Goal: Task Accomplishment & Management: Use online tool/utility

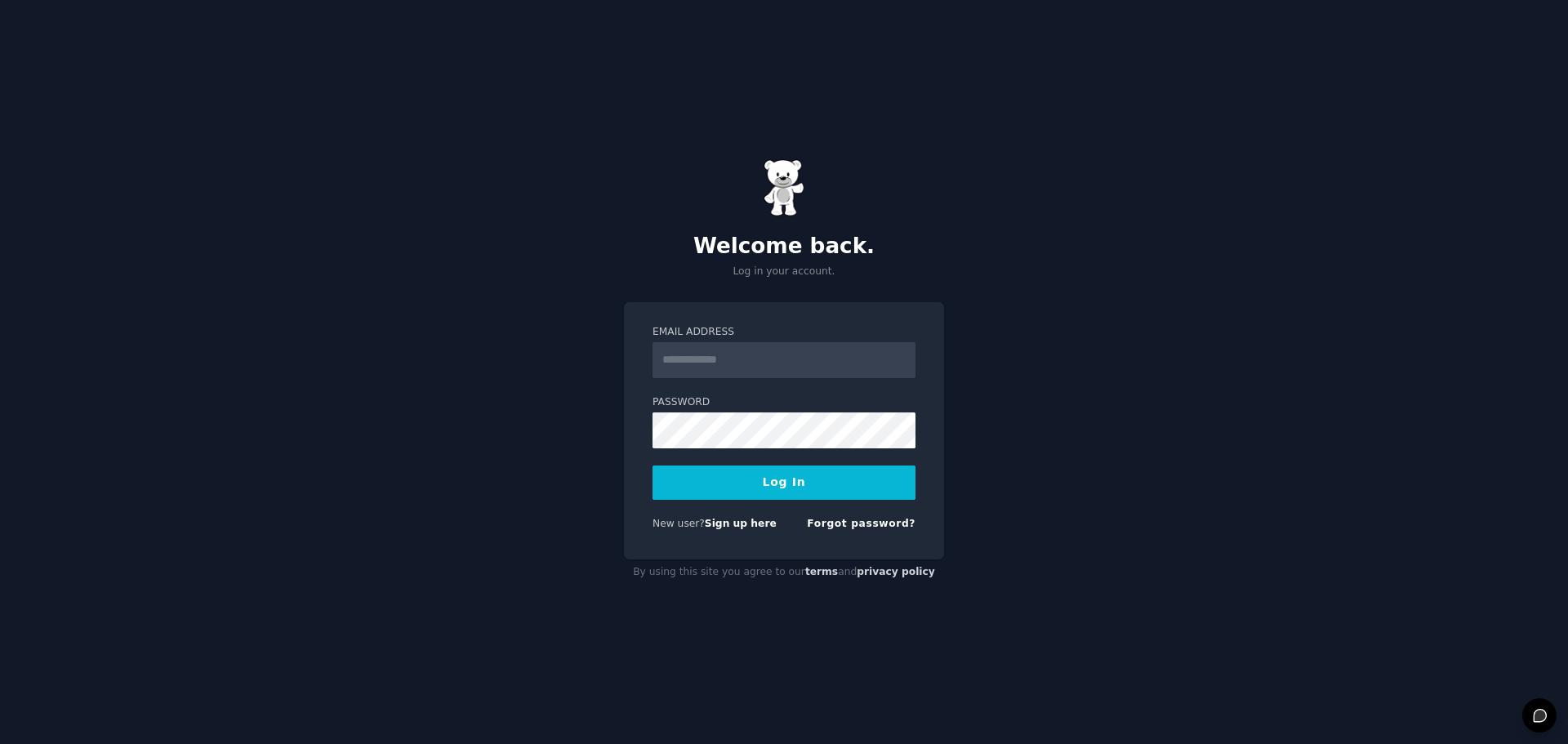
click at [736, 371] on input "Email Address" at bounding box center [784, 360] width 262 height 36
type input "**********"
click at [706, 480] on button "Log In" at bounding box center [784, 482] width 262 height 34
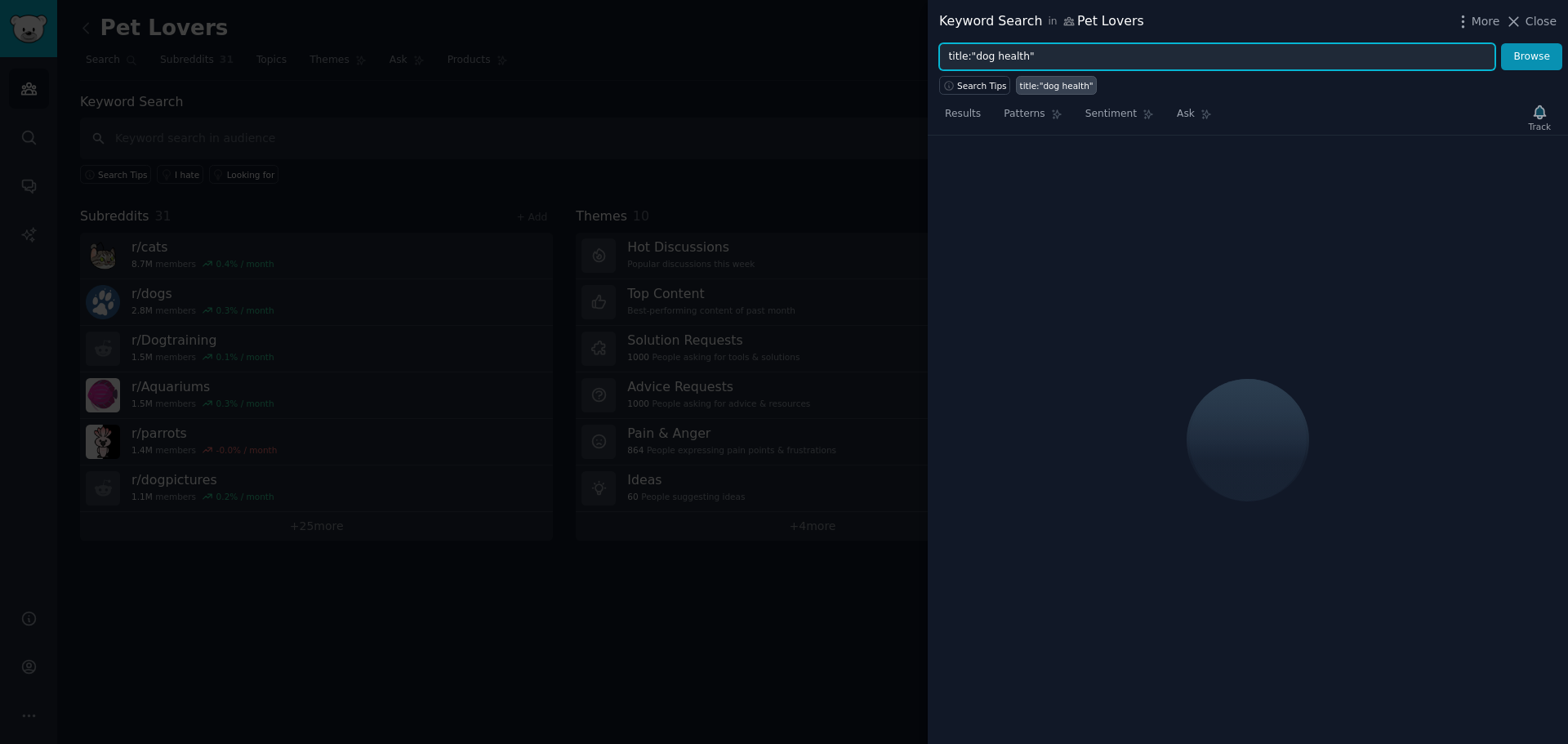
drag, startPoint x: 1137, startPoint y: 62, endPoint x: 841, endPoint y: 56, distance: 296.1
click at [841, 56] on div "Keyword Search in Pet Lovers More Close title:"dog health" Browse Search Tips t…" at bounding box center [784, 372] width 1568 height 744
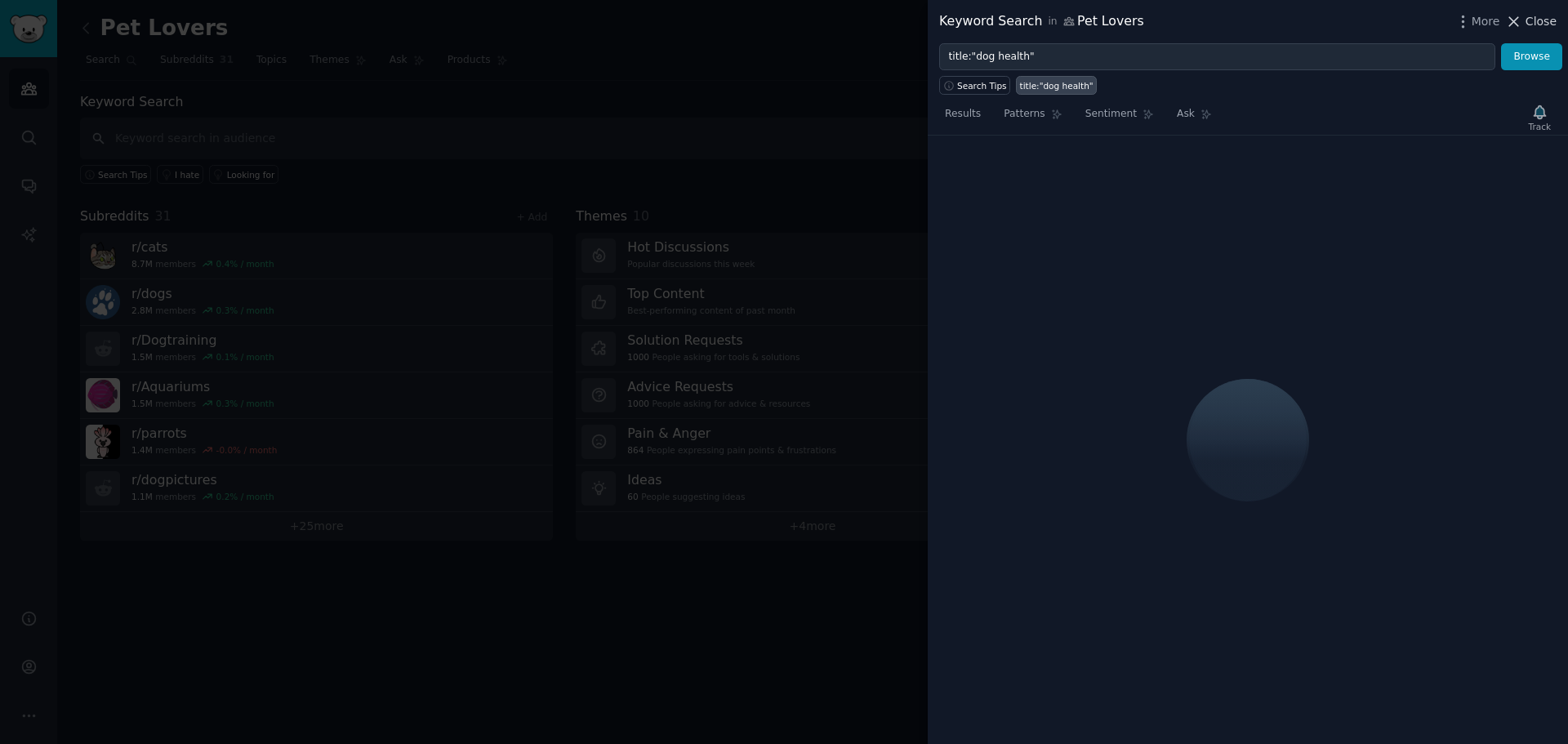
click at [1550, 21] on span "Close" at bounding box center [1541, 22] width 31 height 17
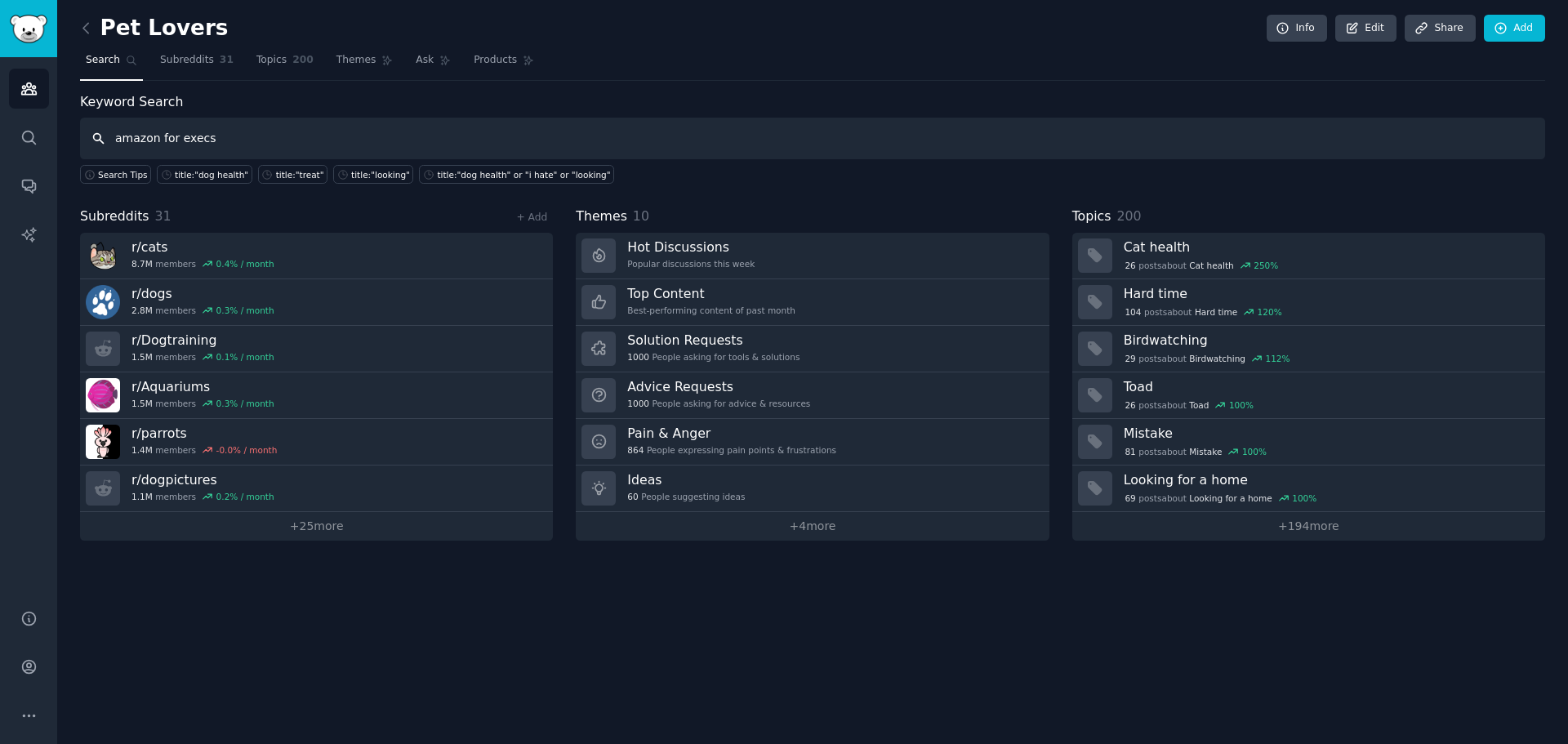
type input "amazon for execs"
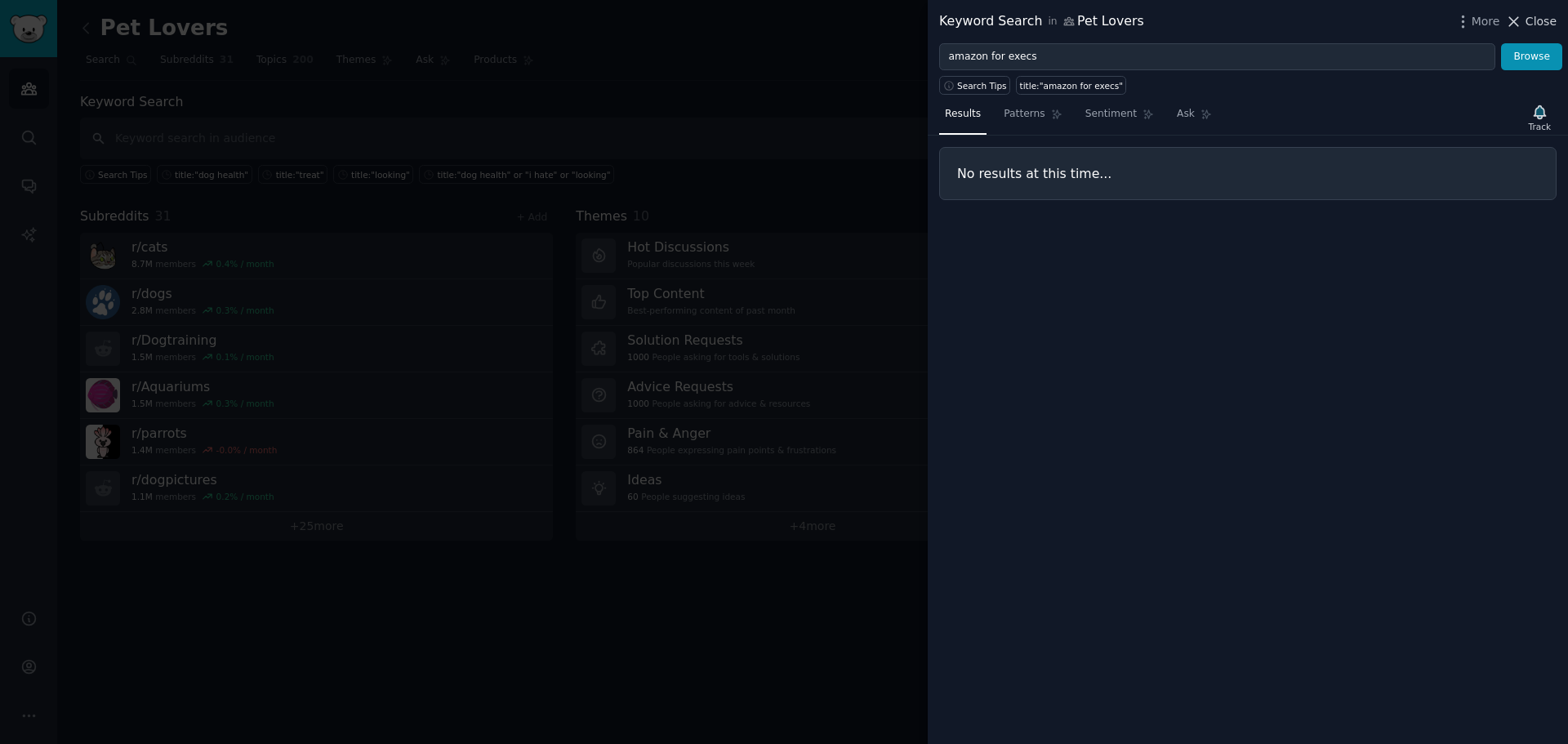
click at [1546, 19] on span "Close" at bounding box center [1541, 22] width 31 height 17
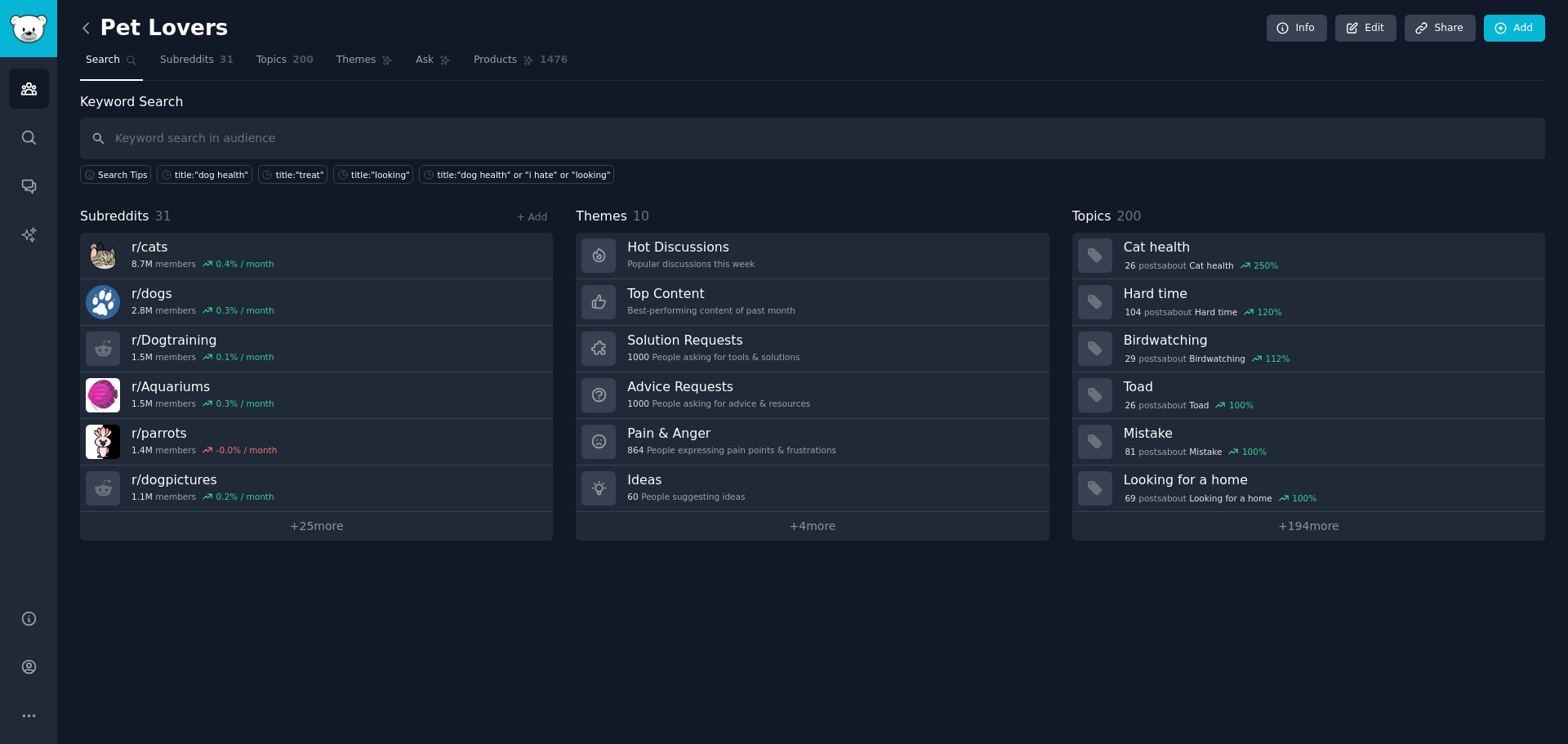
click at [87, 27] on icon at bounding box center [86, 28] width 17 height 17
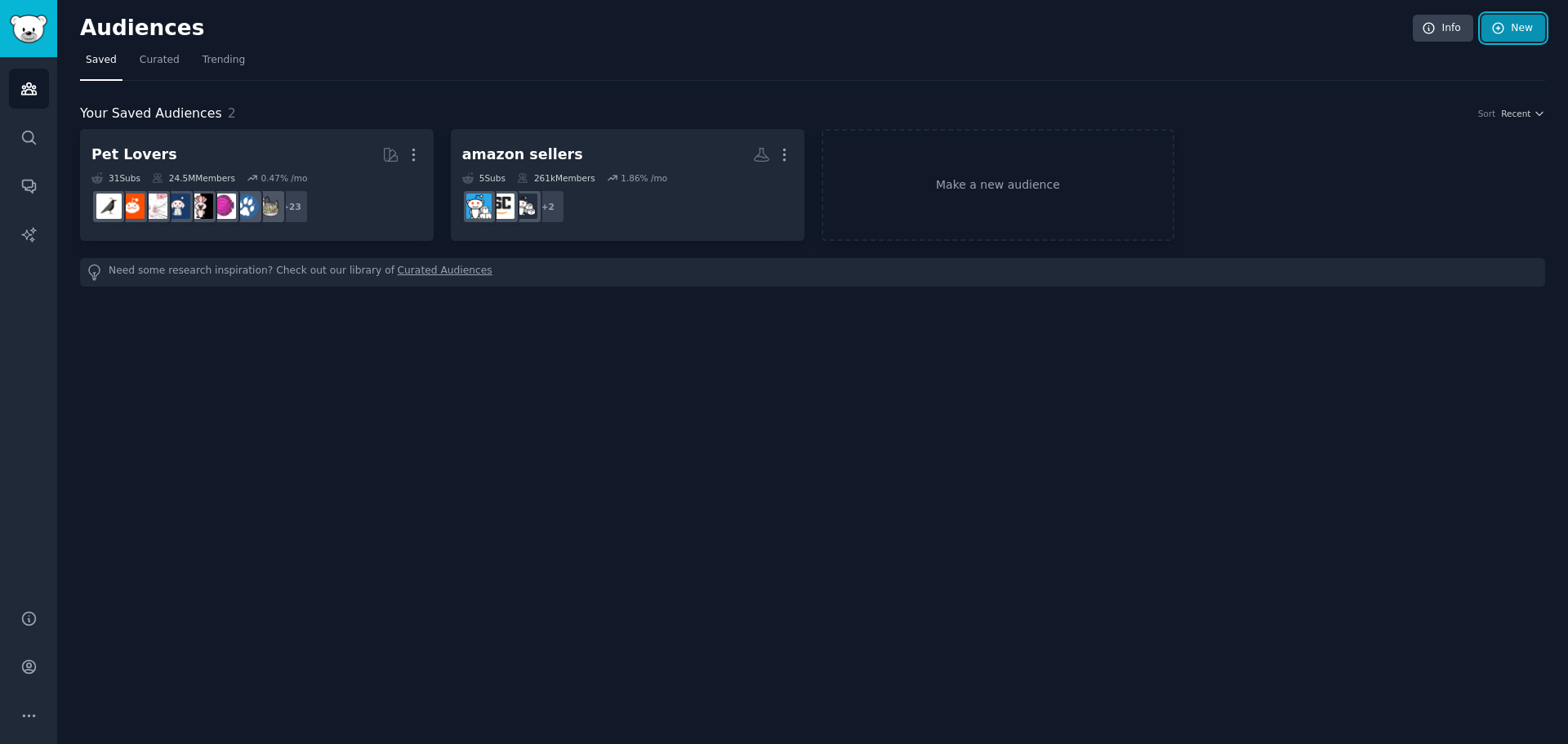
click at [1508, 31] on link "New" at bounding box center [1512, 28] width 63 height 27
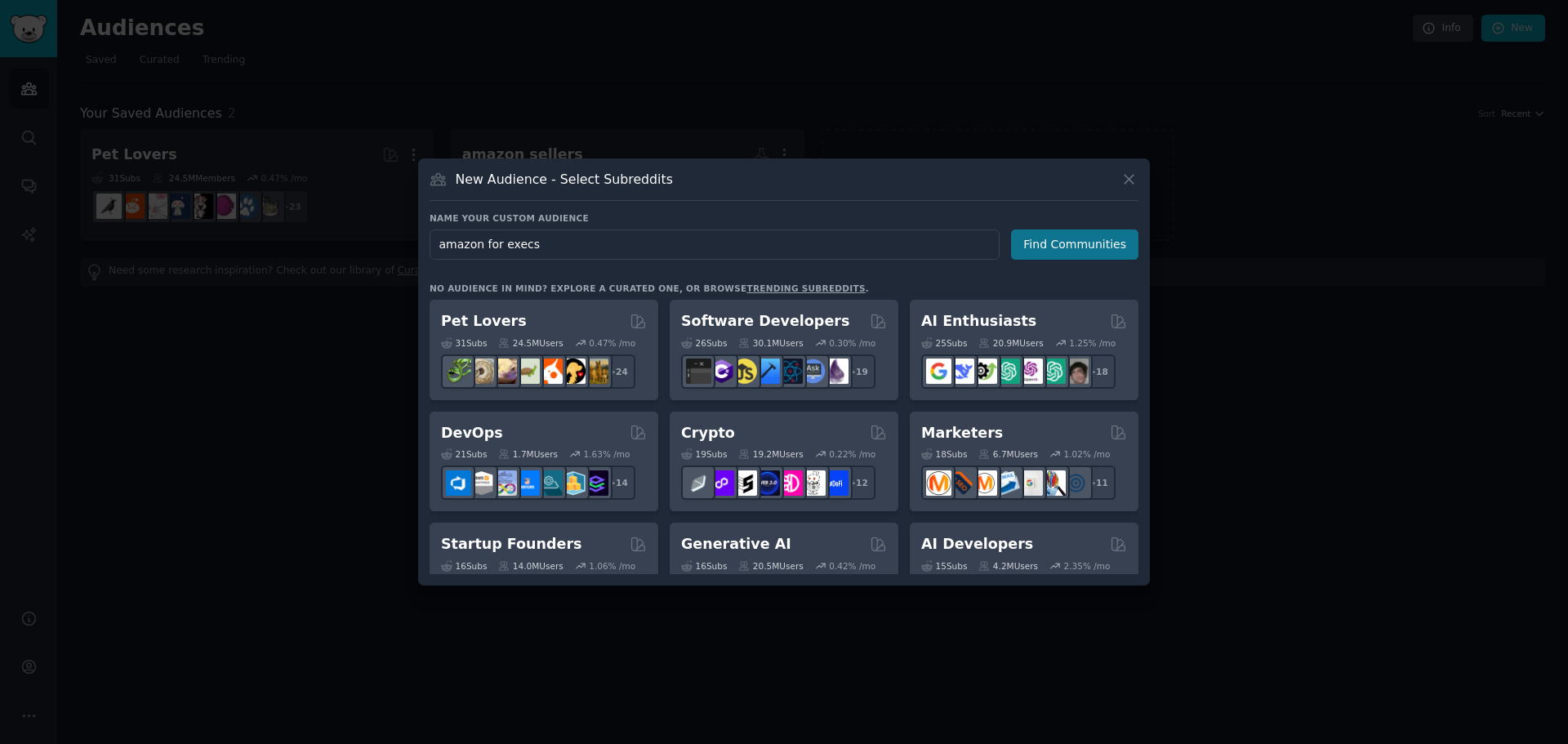
type input "amazon for execs"
click at [1072, 245] on button "Find Communities" at bounding box center [1074, 245] width 127 height 30
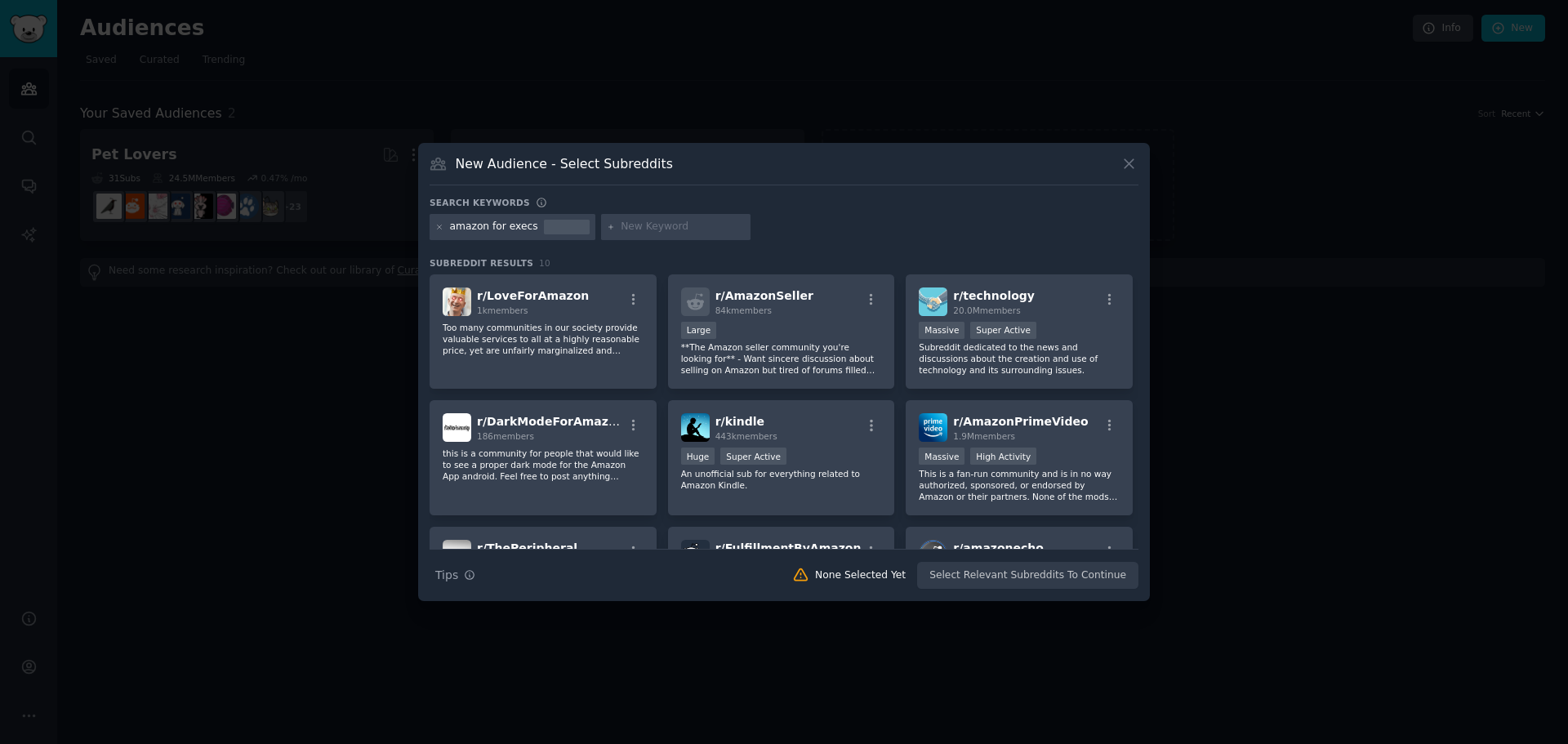
click at [699, 222] on input "text" at bounding box center [682, 227] width 124 height 15
type input "execs"
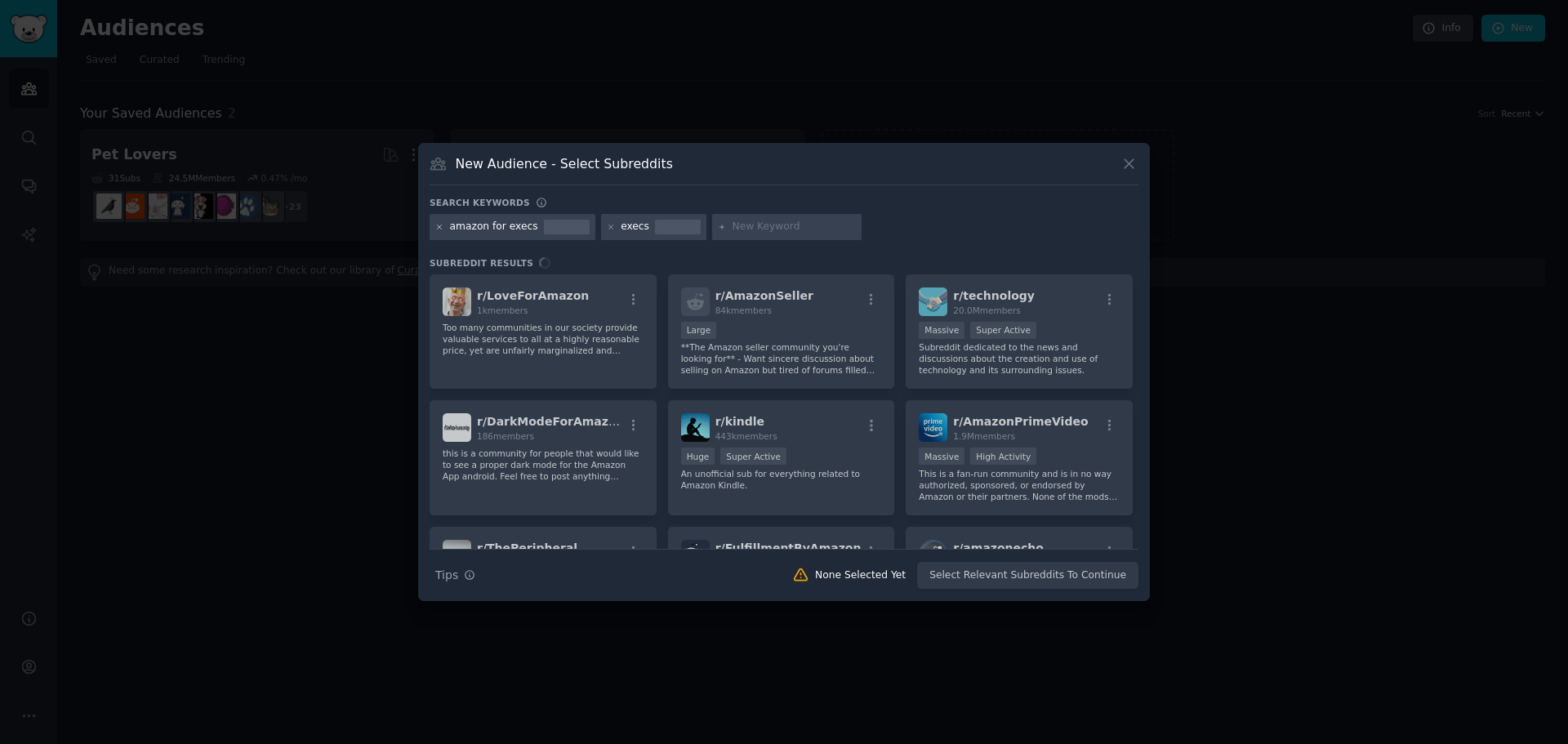
click at [442, 227] on icon at bounding box center [439, 227] width 9 height 9
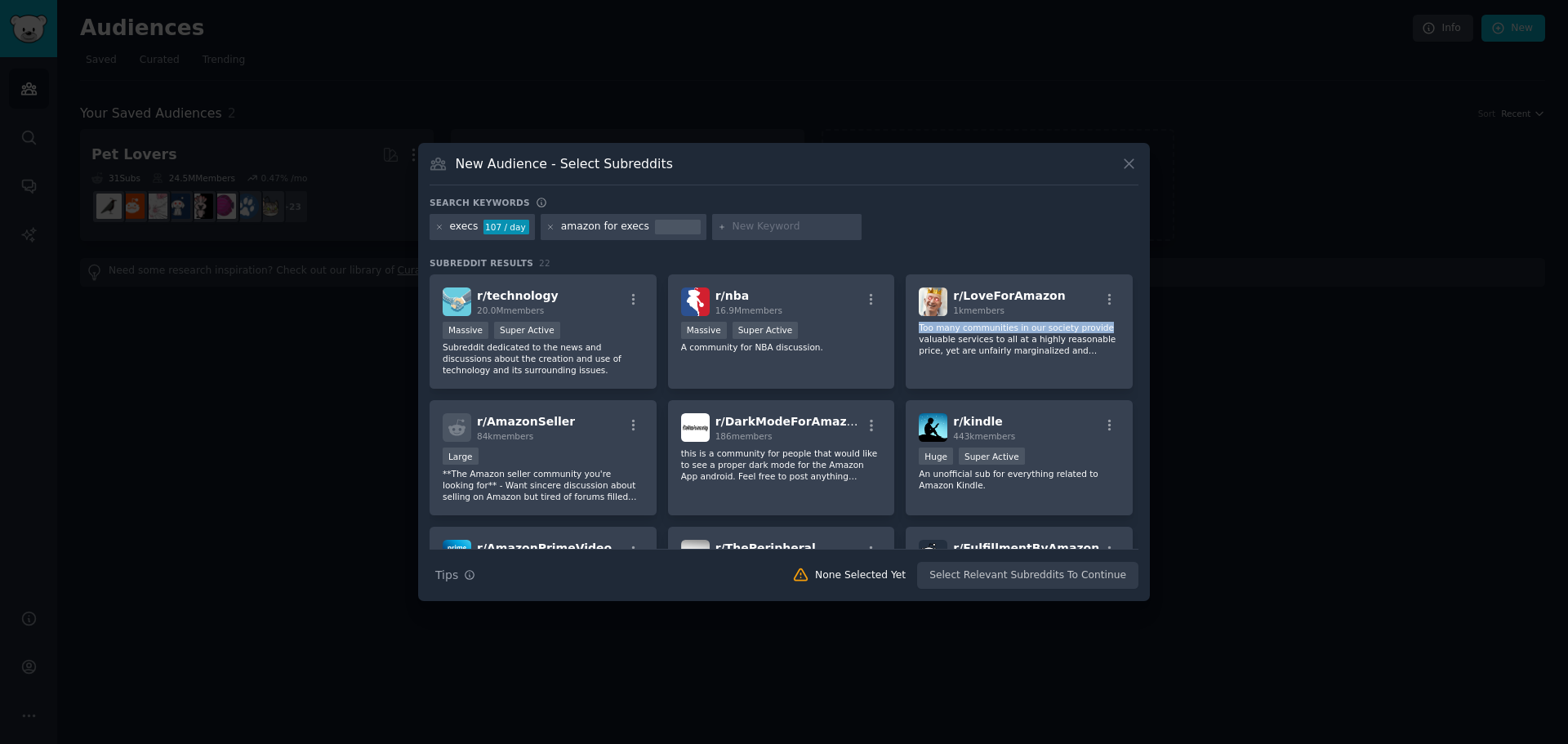
drag, startPoint x: 1138, startPoint y: 291, endPoint x: 1134, endPoint y: 316, distance: 25.3
click at [1134, 316] on div "New Audience - Select Subreddits Search keywords Try a 2-4 keywords your audien…" at bounding box center [784, 372] width 731 height 458
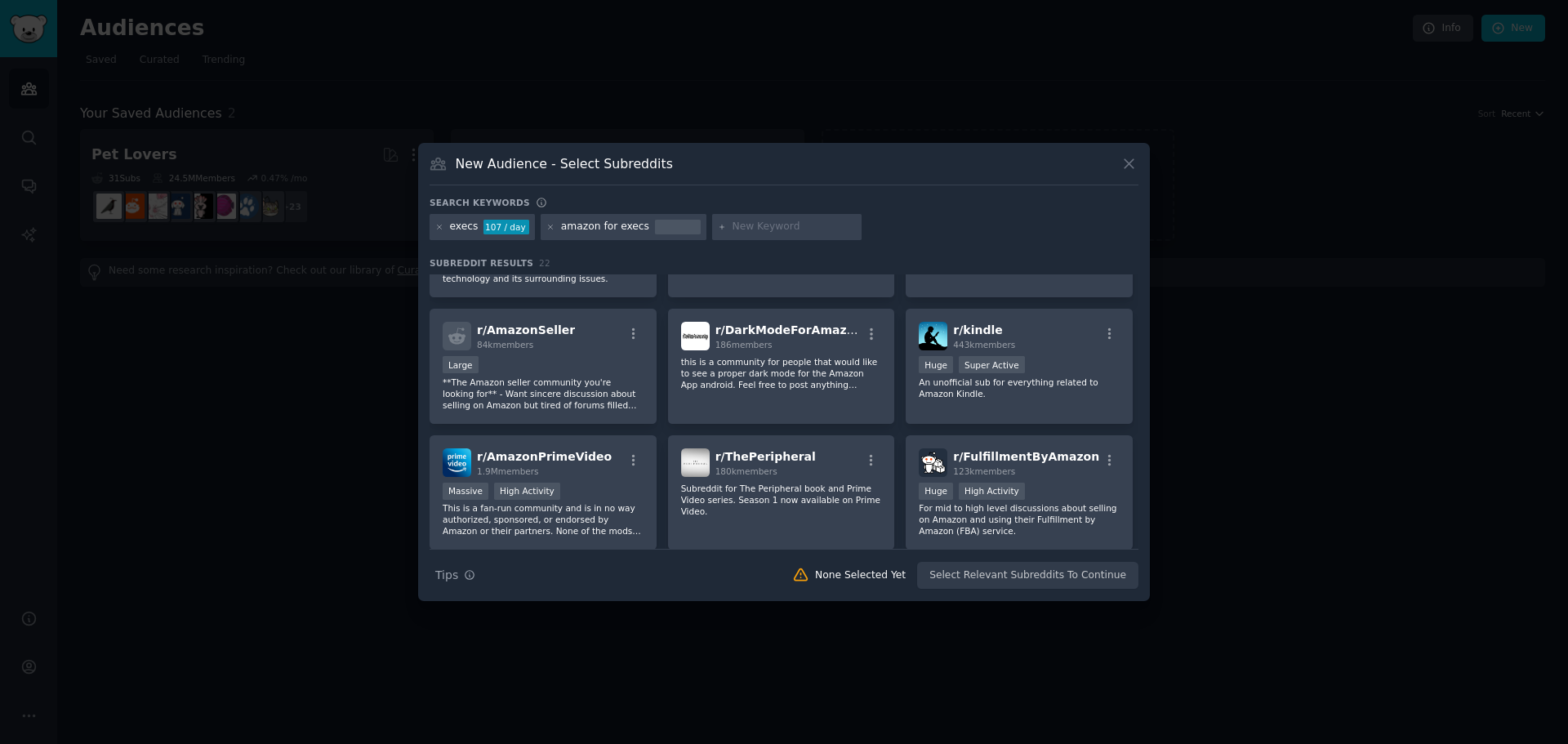
scroll to position [109, 0]
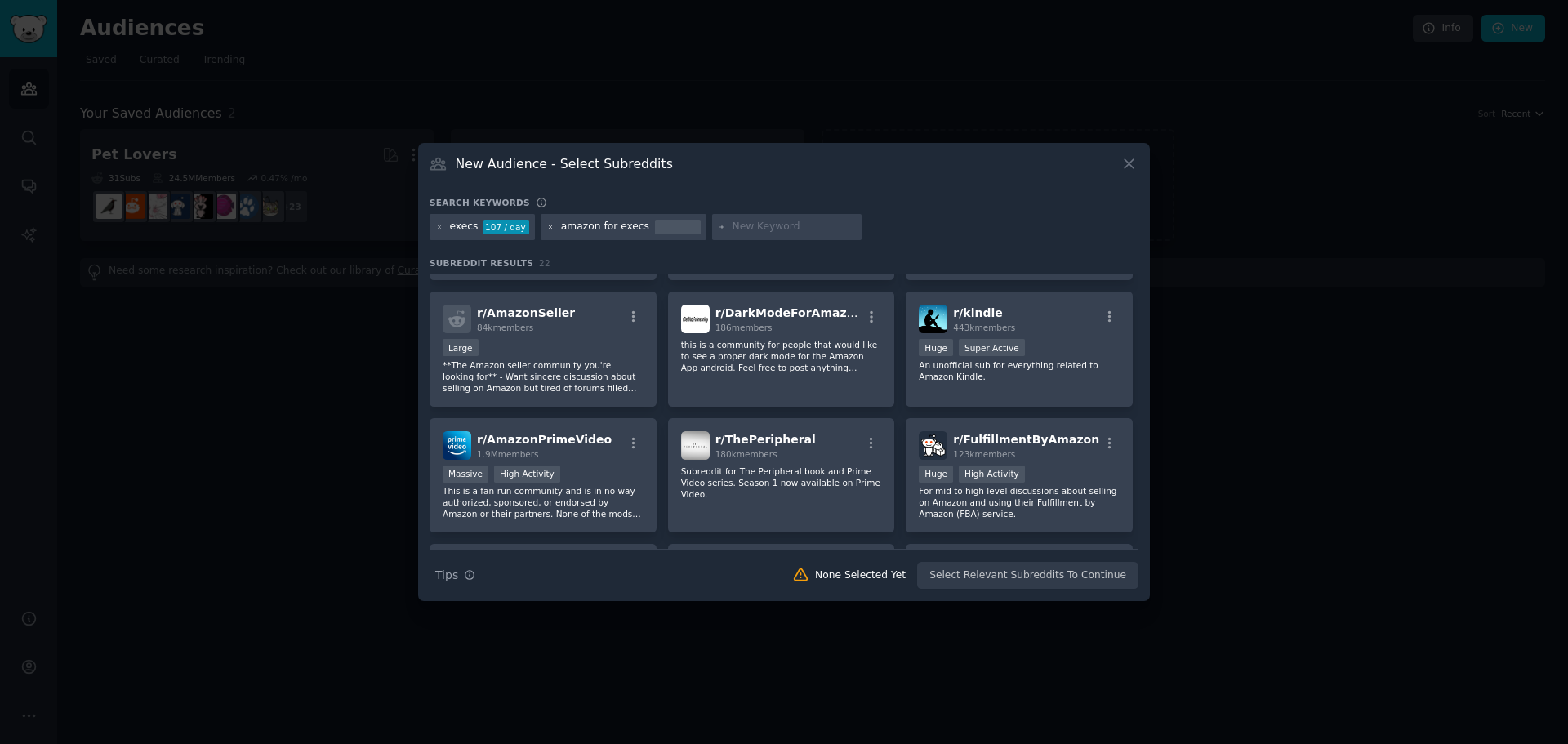
click at [547, 228] on icon at bounding box center [550, 227] width 9 height 9
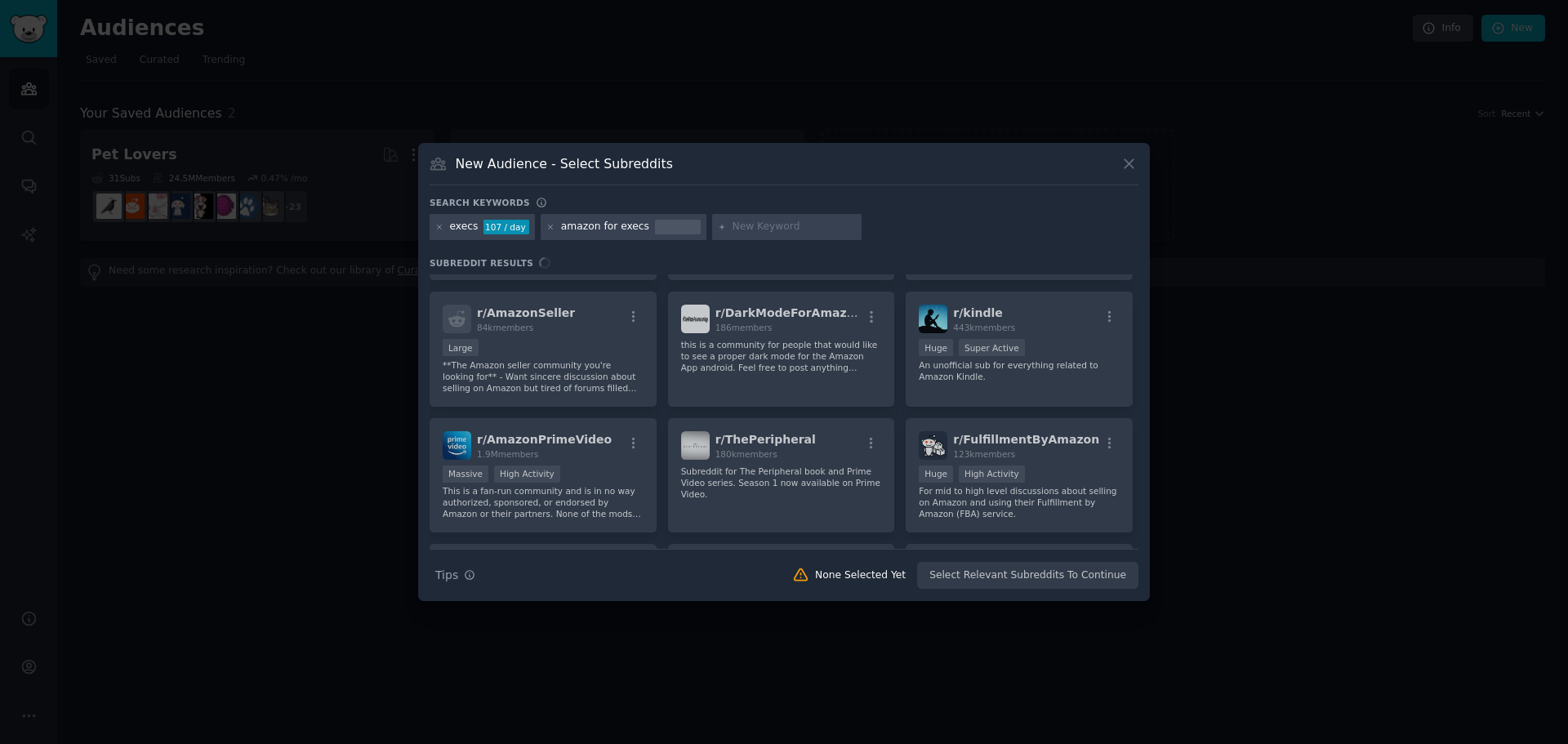
scroll to position [0, 0]
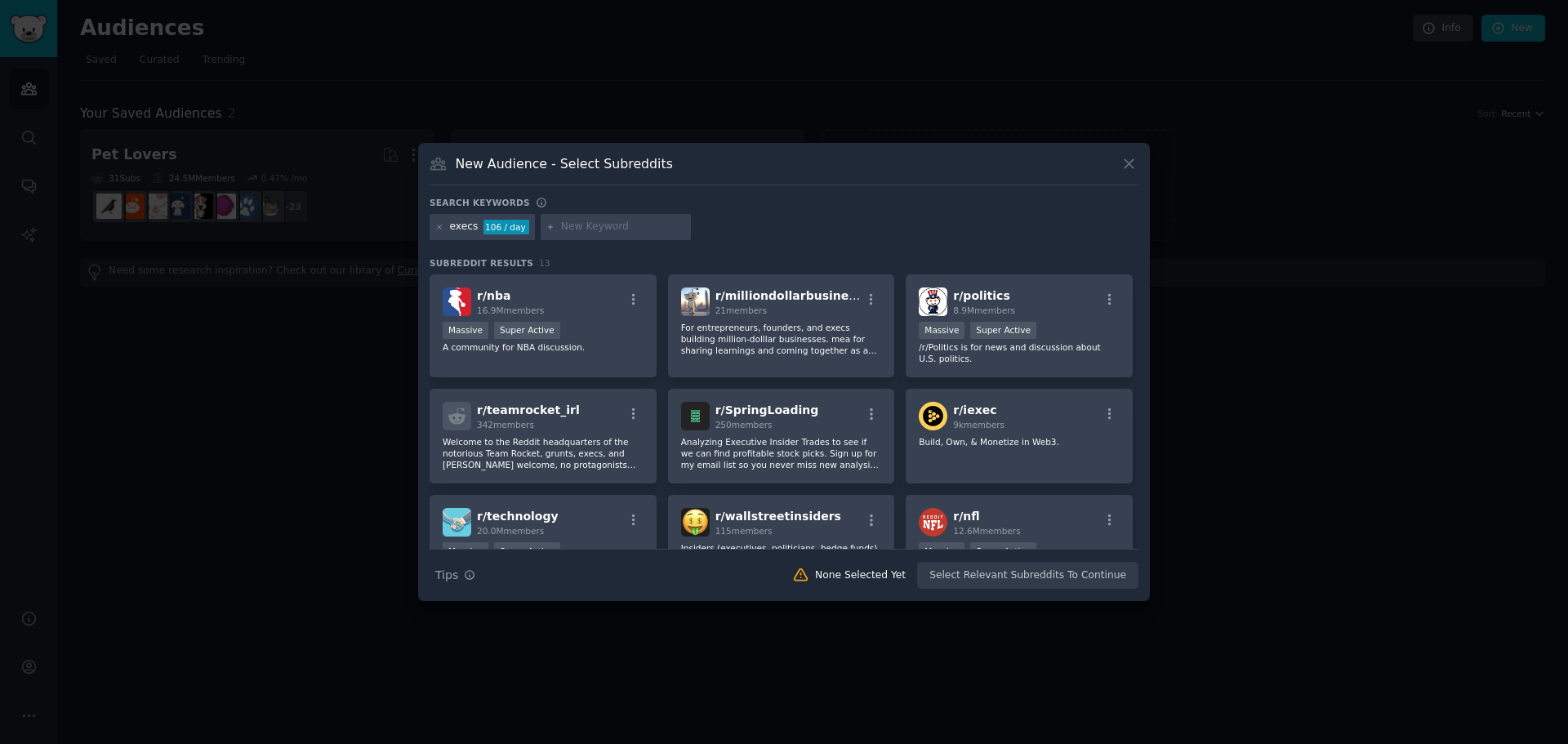
click at [943, 221] on div "execs 106 / day" at bounding box center [784, 230] width 709 height 32
click at [1133, 158] on icon at bounding box center [1128, 164] width 17 height 17
